Goal: Navigation & Orientation: Find specific page/section

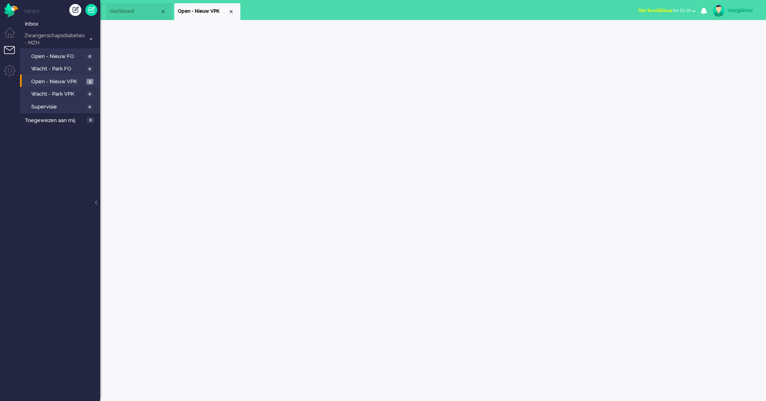
click at [70, 82] on span "Open - Nieuw VPK" at bounding box center [57, 82] width 53 height 8
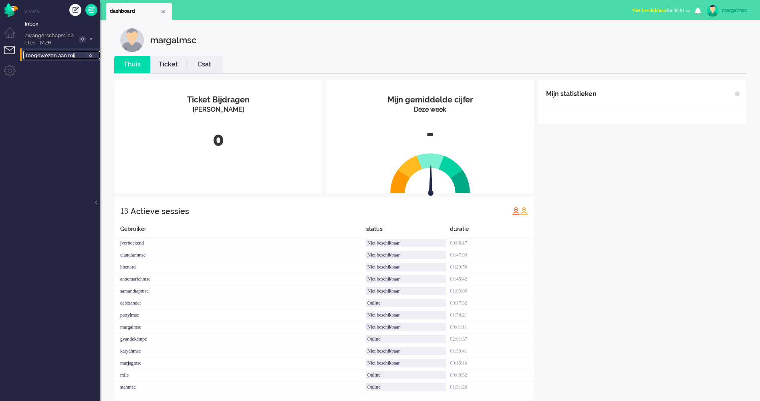
click at [46, 56] on span "Toegewezen aan mij" at bounding box center [55, 56] width 60 height 8
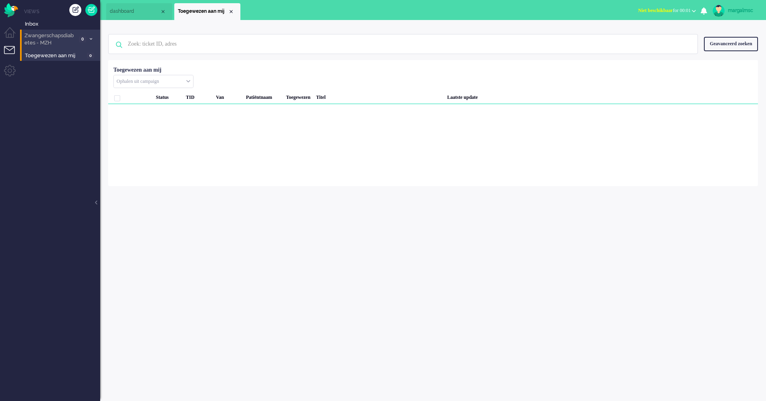
click at [48, 40] on span "Zwangerschapsdiabetes - MZH" at bounding box center [49, 39] width 53 height 15
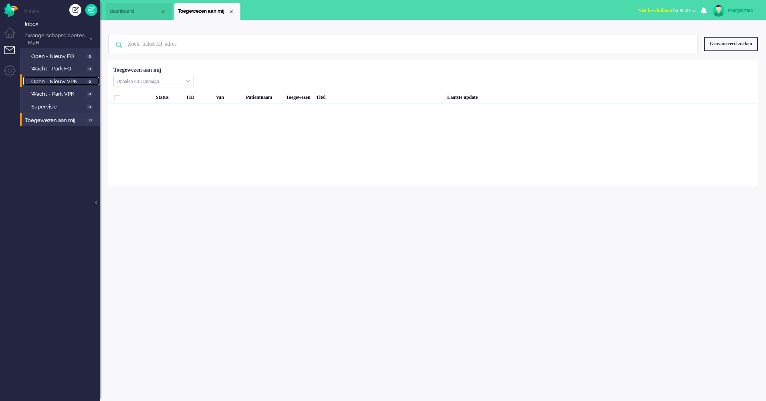
click at [58, 79] on span "Open - Nieuw VPK" at bounding box center [57, 82] width 53 height 8
